Goal: Navigation & Orientation: Understand site structure

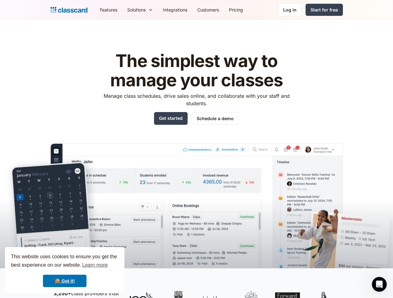
click at [196, 149] on img at bounding box center [196, 215] width 292 height 143
click at [65, 270] on div "This website uses cookies to ensure you get the best experience on our website.…" at bounding box center [64, 270] width 119 height 46
click at [219, 10] on nav "Features Resources Blog The latest industry news, updates and info. Customer st…" at bounding box center [219, 10] width 248 height 14
click at [122, 10] on div "Solutions Sports academy Swim school Dance studio Gymnastics Music school Marti…" at bounding box center [140, 10] width 36 height 14
click at [379, 285] on icon "Open Intercom Messenger" at bounding box center [379, 285] width 10 height 10
